Goal: Ask a question

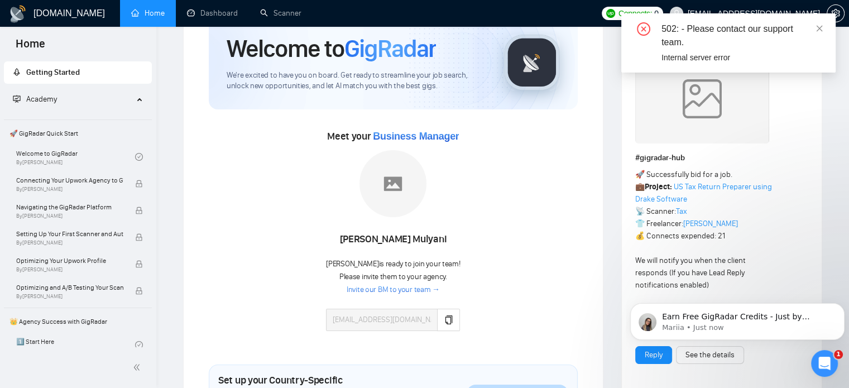
scroll to position [74, 0]
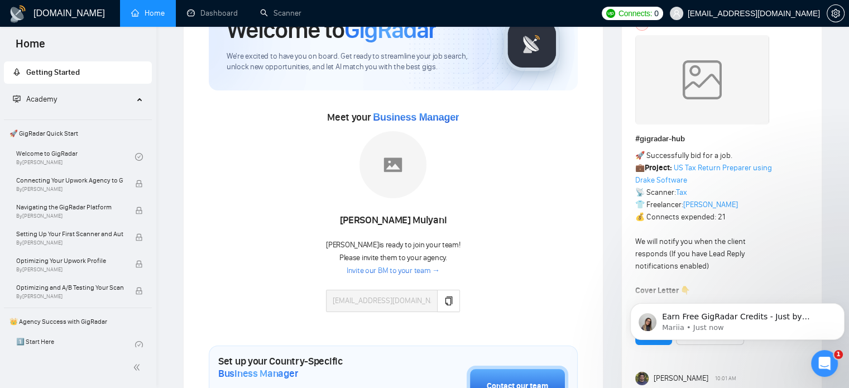
click at [403, 269] on link "Invite our BM to your team →" at bounding box center [393, 271] width 93 height 11
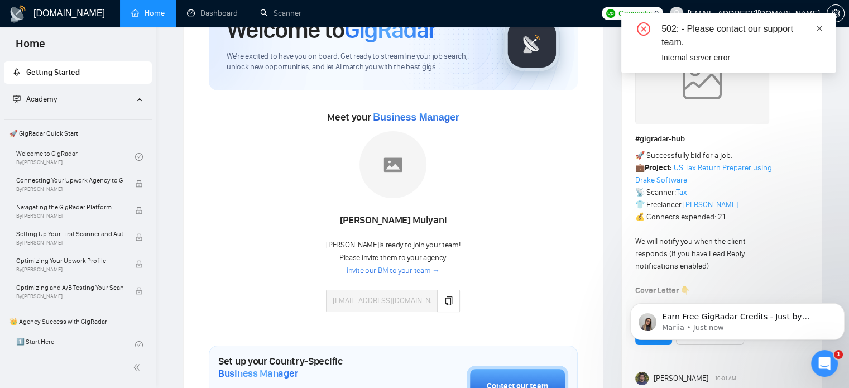
click at [818, 26] on icon "close" at bounding box center [820, 29] width 8 height 8
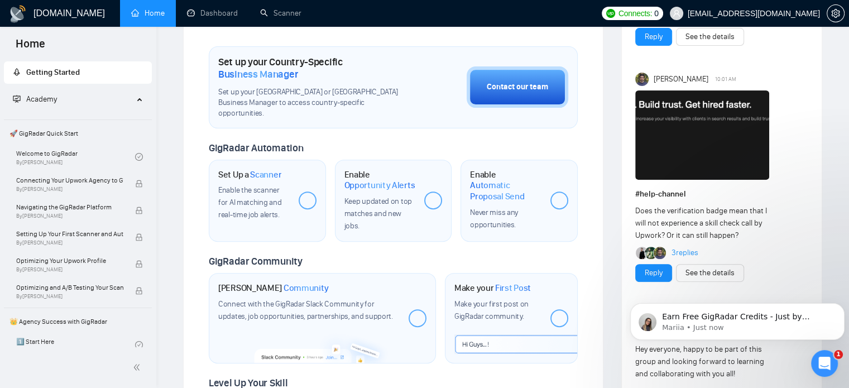
scroll to position [395, 0]
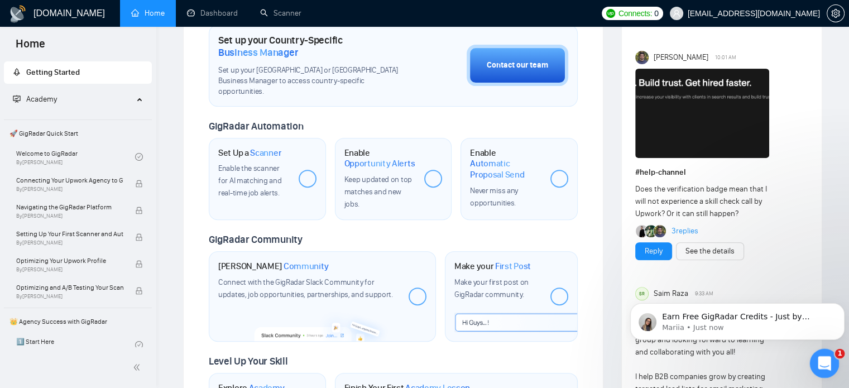
click at [824, 361] on icon "Open Intercom Messenger" at bounding box center [823, 362] width 18 height 18
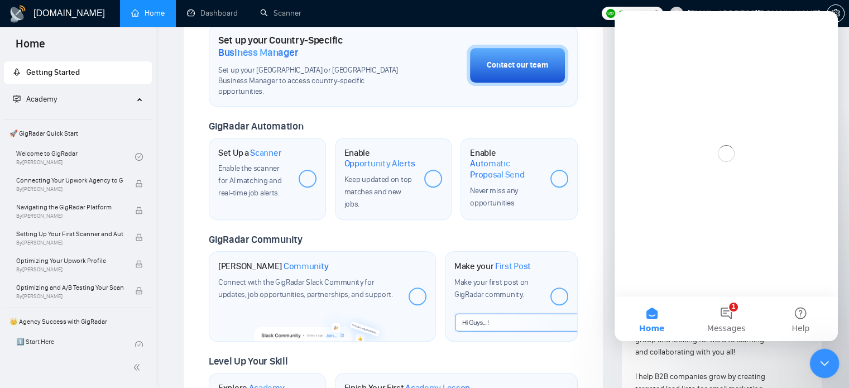
scroll to position [0, 0]
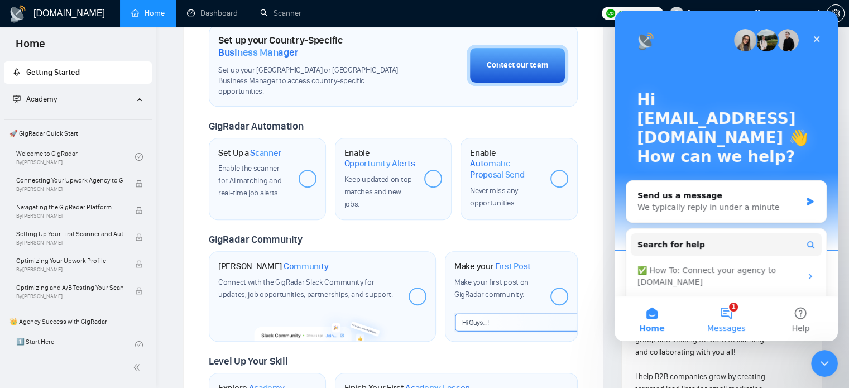
click at [725, 310] on button "1 Messages" at bounding box center [726, 318] width 74 height 45
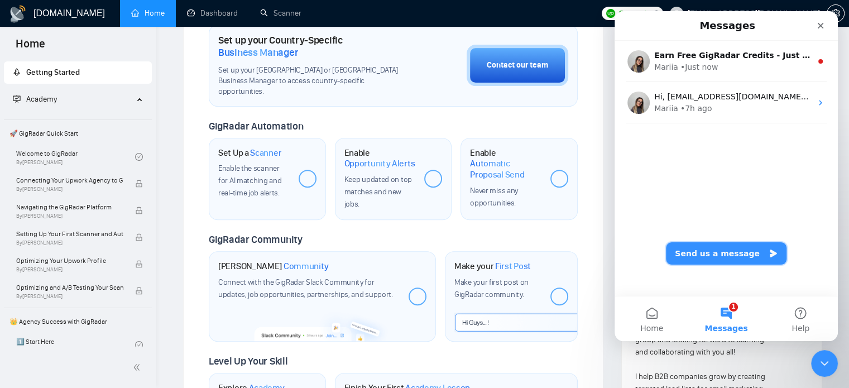
click at [725, 259] on button "Send us a message" at bounding box center [726, 253] width 121 height 22
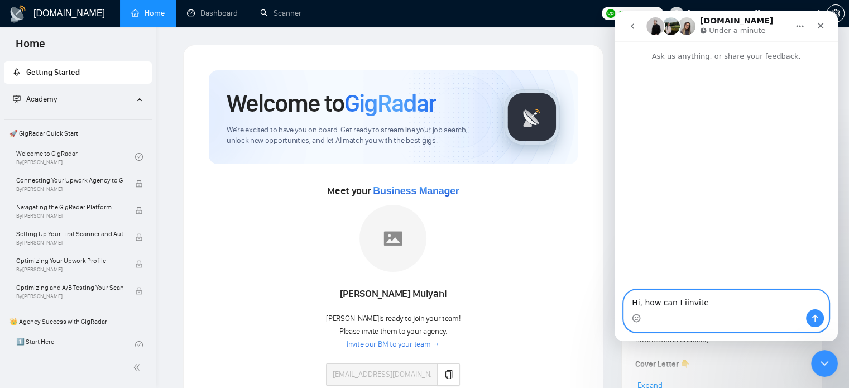
click at [675, 300] on textarea "Hi, how can I iinvite" at bounding box center [726, 299] width 204 height 19
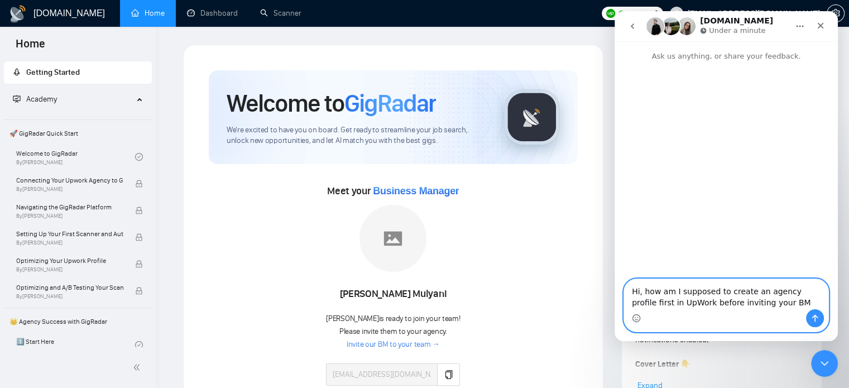
type textarea "Hi, how am I supposed to create an agency profile first in UpWork before inviti…"
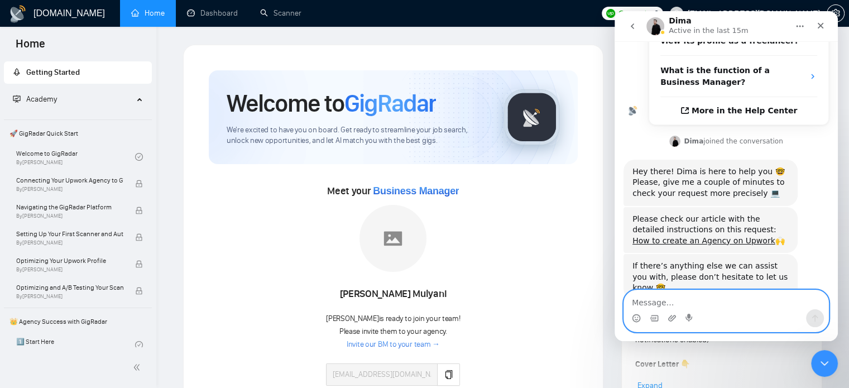
scroll to position [286, 0]
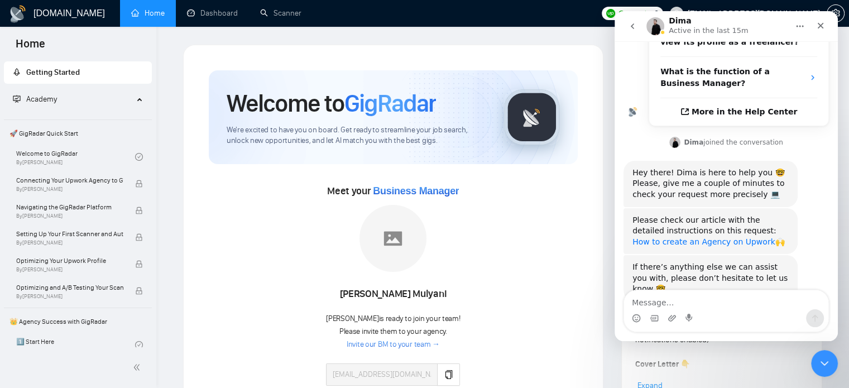
click at [728, 237] on link "How to create an Agency on Upwork" at bounding box center [704, 241] width 143 height 9
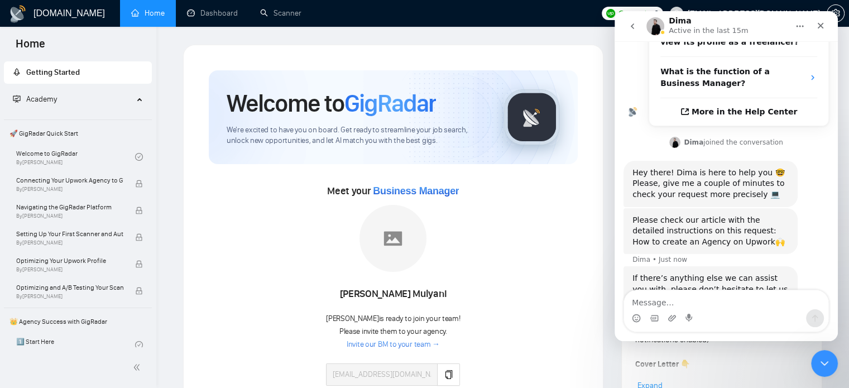
scroll to position [298, 0]
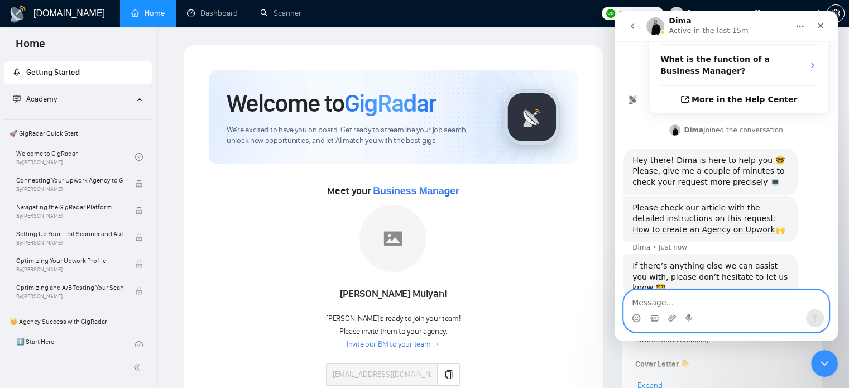
click at [676, 300] on textarea "Message…" at bounding box center [726, 299] width 204 height 19
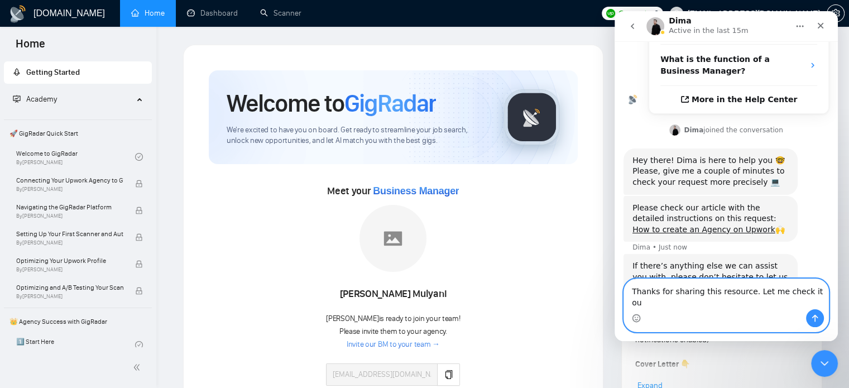
type textarea "Thanks for sharing this resource. Let me check it out"
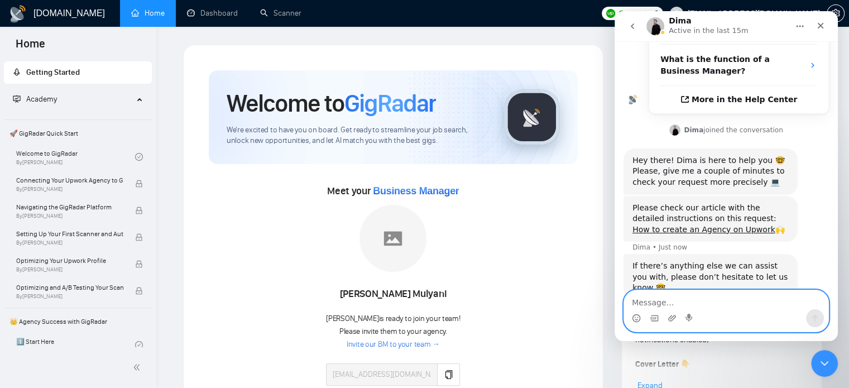
scroll to position [342, 0]
